Goal: Use online tool/utility: Utilize a website feature to perform a specific function

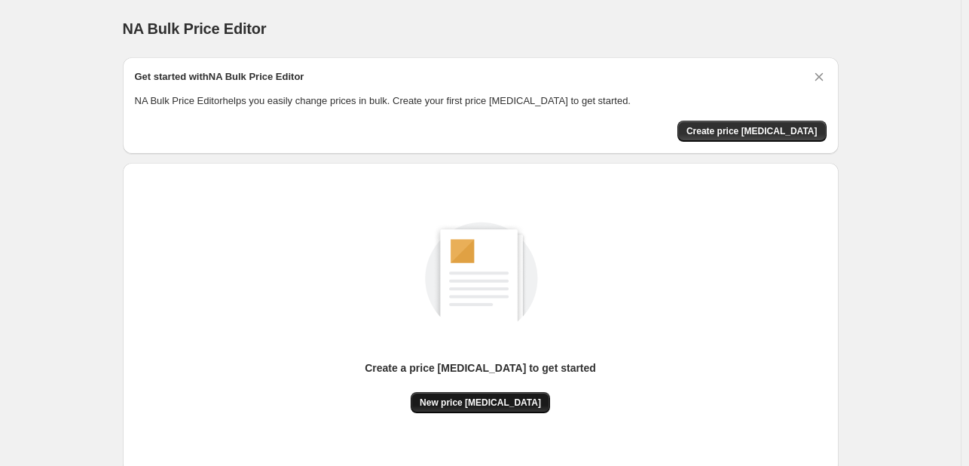
click at [485, 399] on span "New price [MEDICAL_DATA]" at bounding box center [480, 402] width 121 height 12
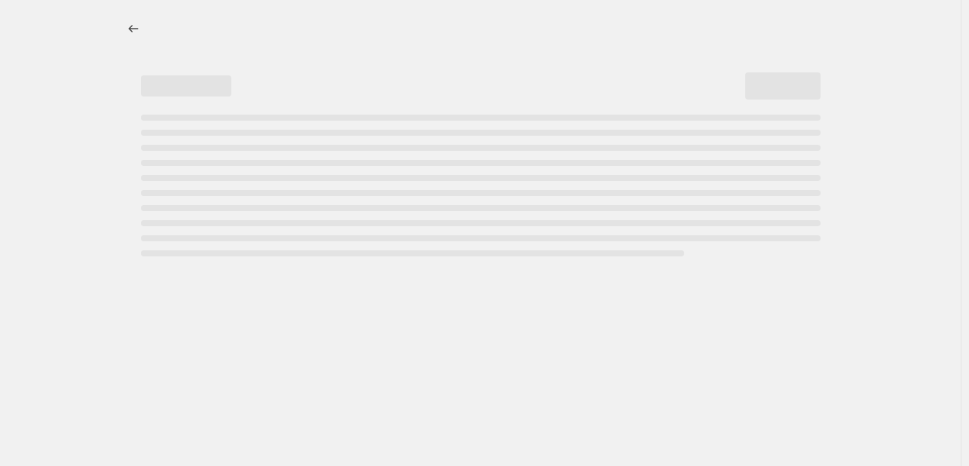
select select "percentage"
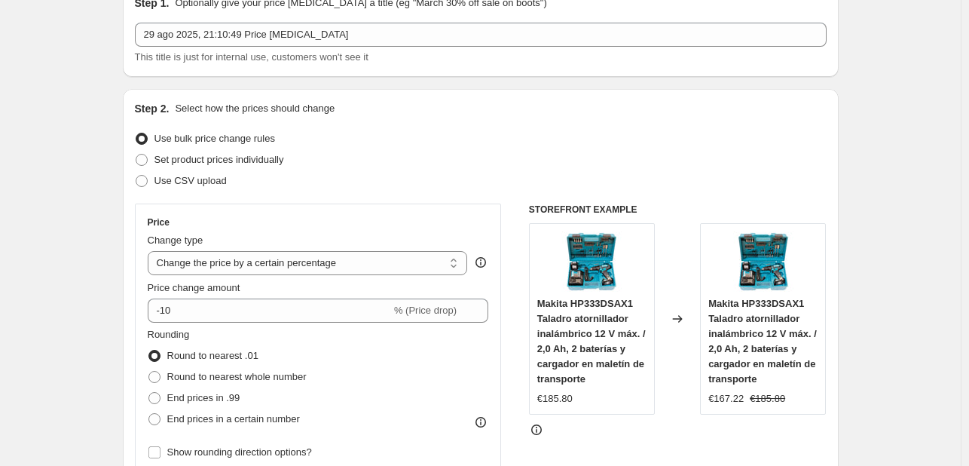
scroll to position [151, 0]
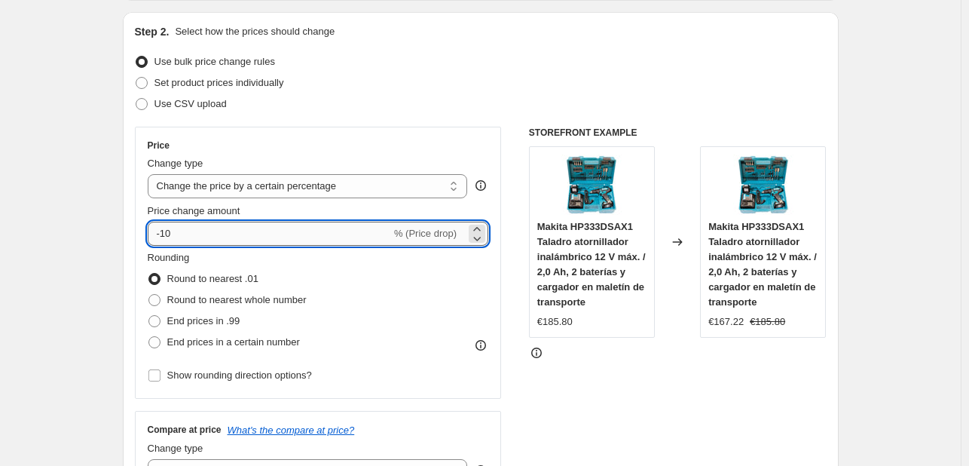
click at [277, 235] on input "-10" at bounding box center [269, 234] width 243 height 24
type input "-1"
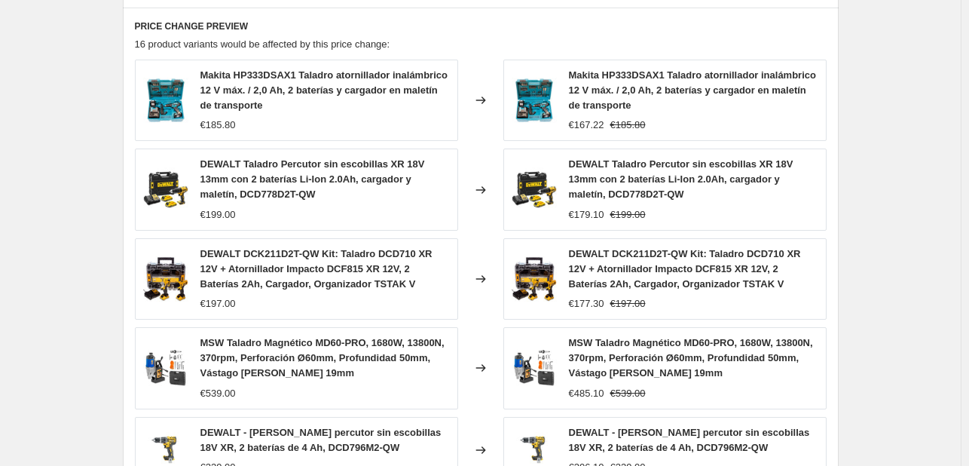
scroll to position [1124, 0]
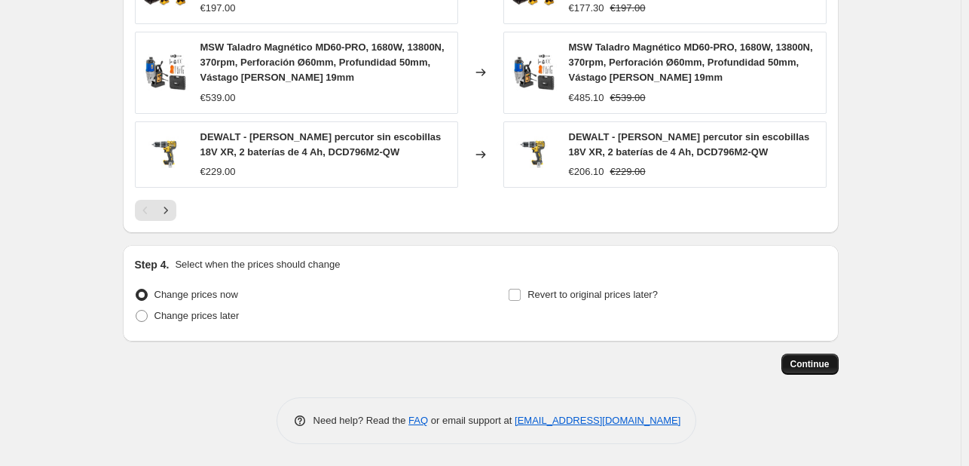
type input "-40"
click at [803, 353] on button "Continue" at bounding box center [810, 363] width 57 height 21
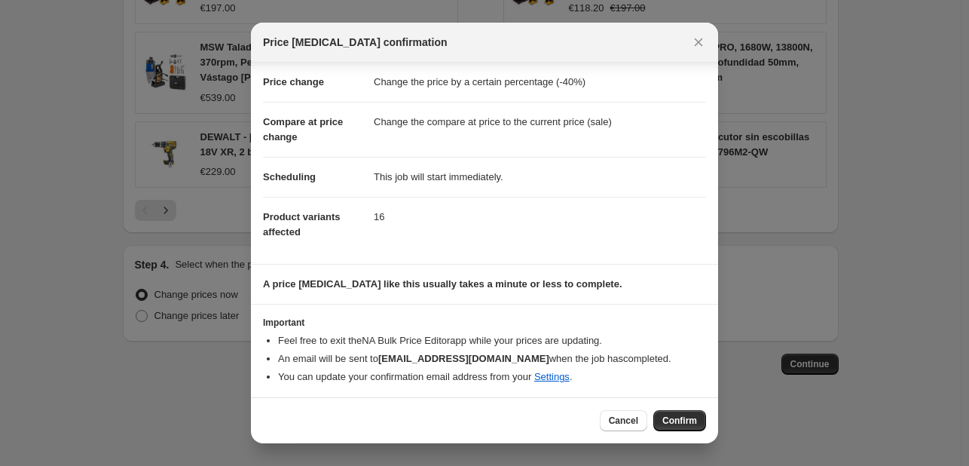
scroll to position [29, 0]
drag, startPoint x: 686, startPoint y: 409, endPoint x: 678, endPoint y: 398, distance: 14.0
click at [686, 410] on button "Confirm" at bounding box center [679, 420] width 53 height 21
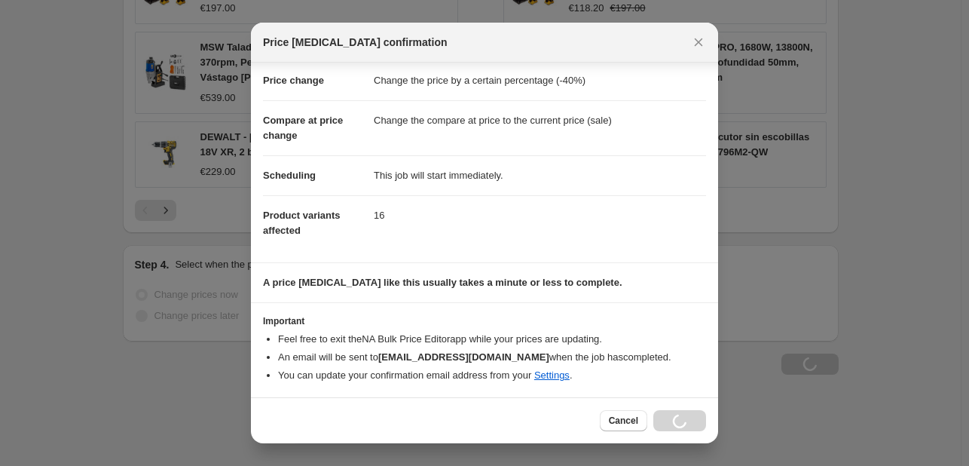
scroll to position [1176, 0]
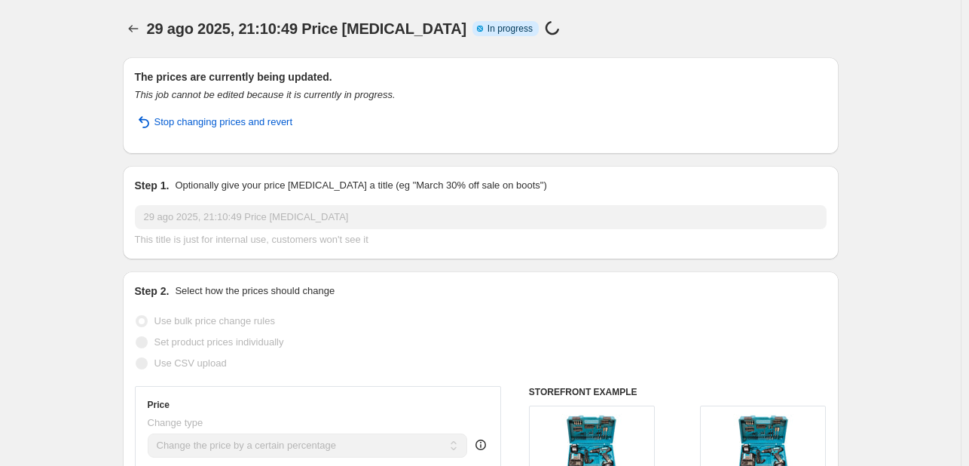
select select "percentage"
